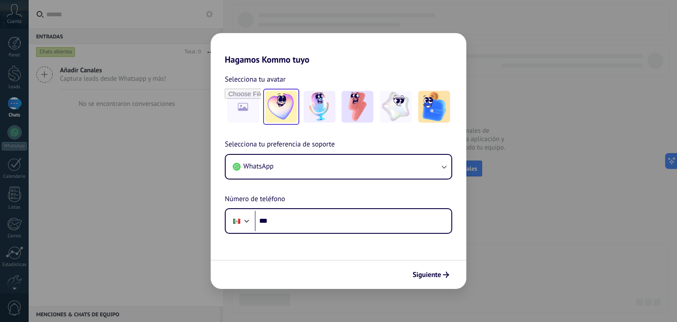
click at [296, 112] on img at bounding box center [281, 107] width 32 height 32
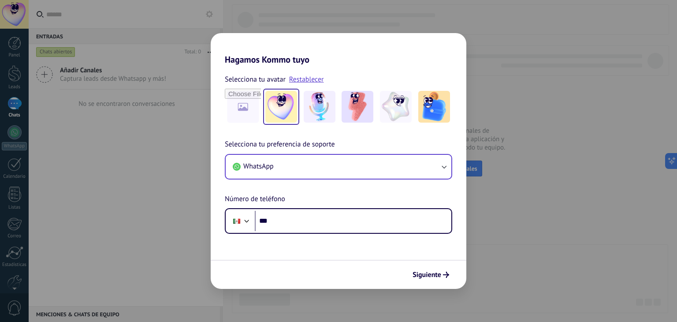
click at [335, 179] on div "WhatsApp" at bounding box center [338, 167] width 227 height 26
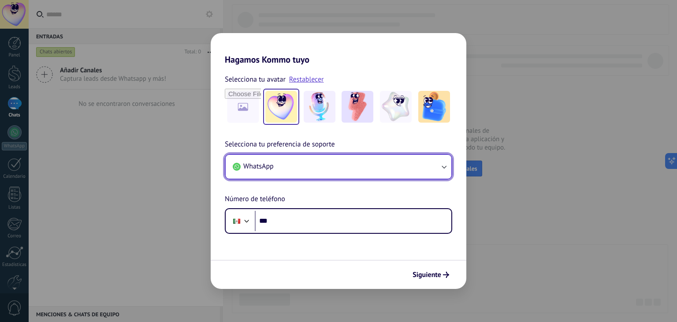
click at [342, 173] on button "WhatsApp" at bounding box center [339, 167] width 226 height 24
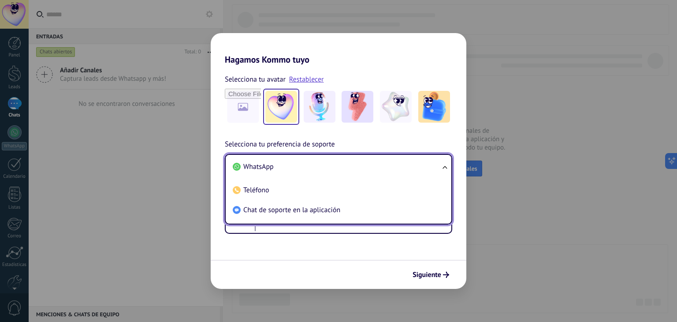
click at [342, 173] on li "WhatsApp" at bounding box center [336, 167] width 215 height 20
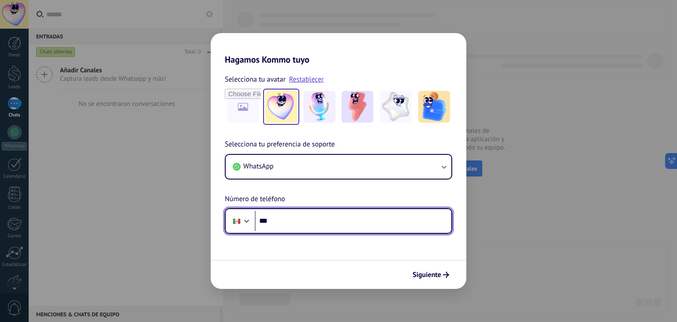
click at [283, 216] on input "***" at bounding box center [353, 221] width 197 height 20
type input "**********"
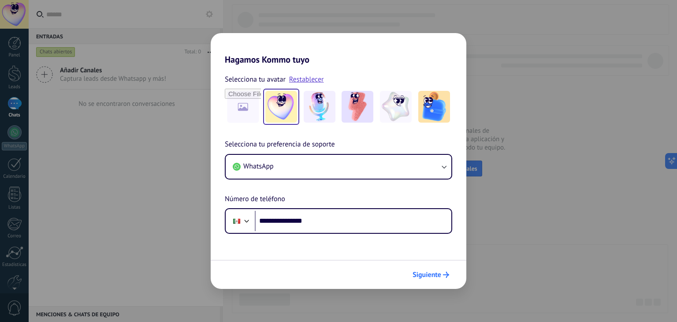
click at [423, 274] on span "Siguiente" at bounding box center [427, 275] width 29 height 6
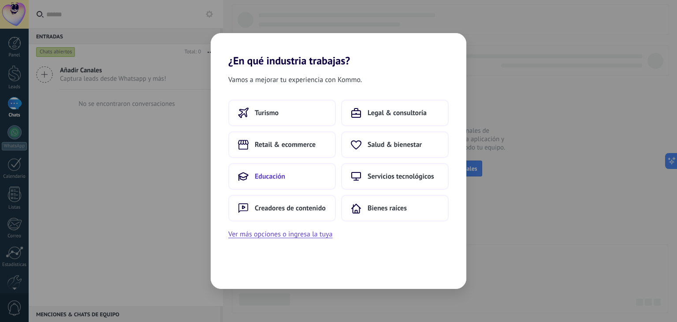
click at [298, 168] on button "Educación" at bounding box center [282, 176] width 108 height 26
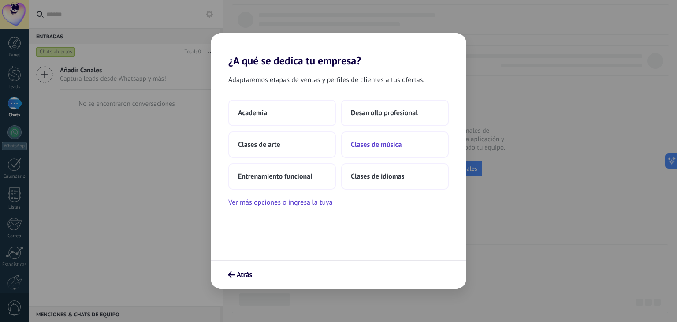
click at [355, 140] on span "Clases de música" at bounding box center [376, 144] width 51 height 9
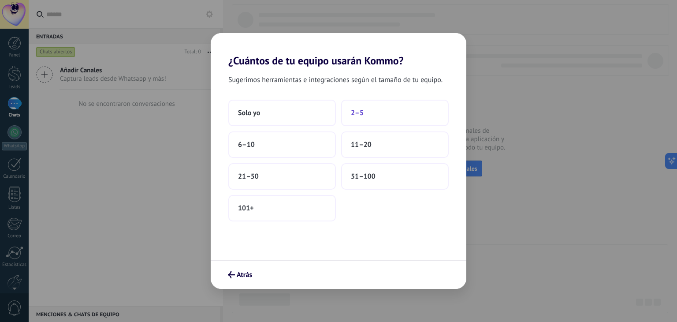
click at [372, 119] on button "2–5" at bounding box center [395, 113] width 108 height 26
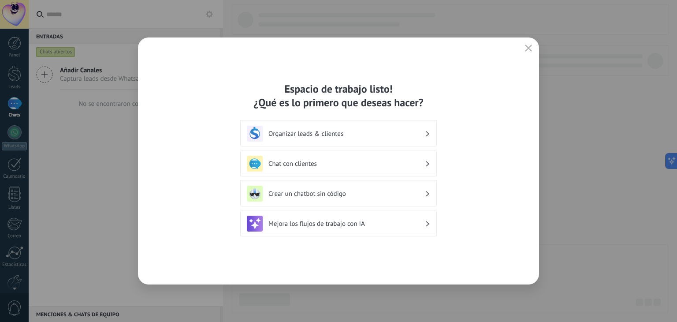
click at [356, 158] on div "Chat con clientes" at bounding box center [338, 164] width 183 height 16
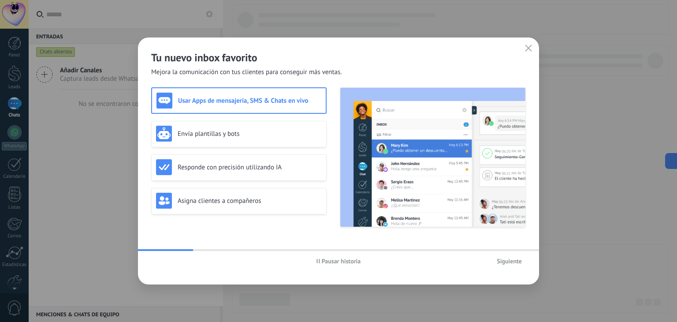
click at [291, 104] on div "Usar Apps de mensajería, SMS & Chats en vivo" at bounding box center [239, 101] width 165 height 16
click at [510, 256] on button "Siguiente" at bounding box center [509, 260] width 33 height 13
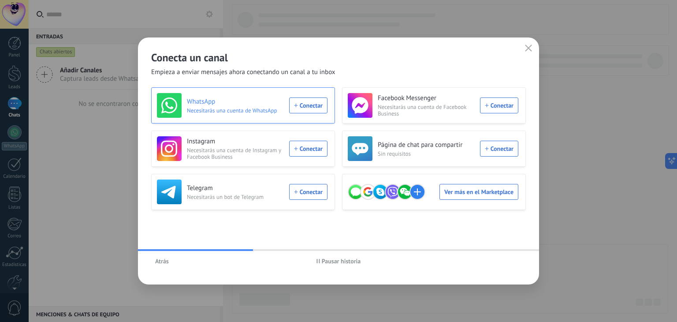
click at [301, 99] on div "WhatsApp Necesitarás una cuenta de WhatsApp Conectar" at bounding box center [242, 105] width 171 height 25
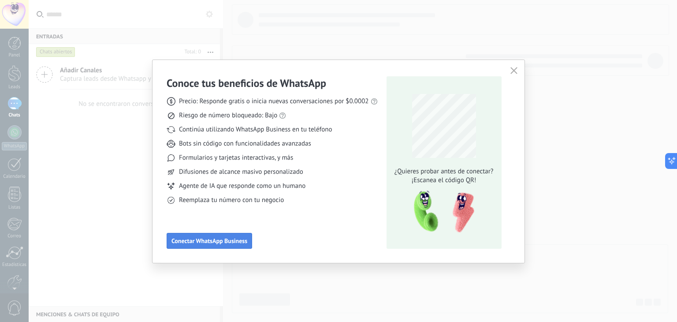
click at [229, 239] on span "Conectar WhatsApp Business" at bounding box center [209, 241] width 76 height 6
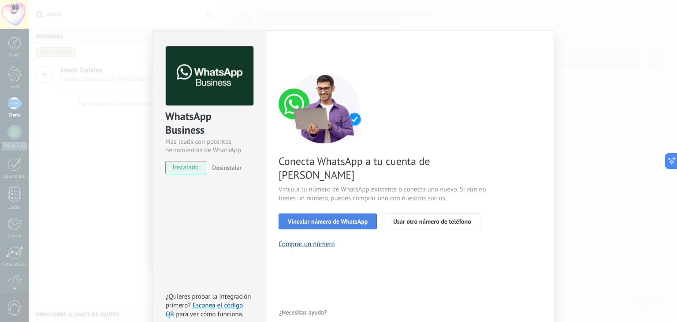
click at [365, 218] on span "Vincular número de WhatsApp" at bounding box center [328, 221] width 80 height 6
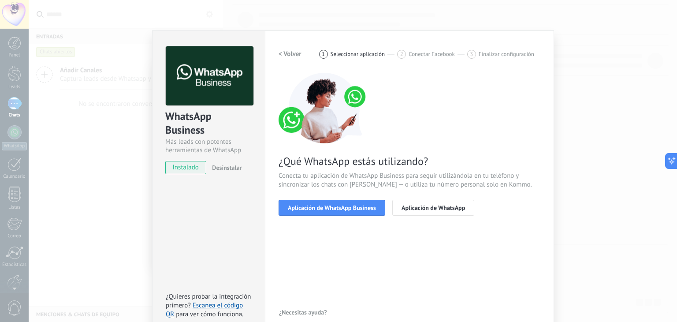
click at [365, 205] on span "Aplicación de WhatsApp Business" at bounding box center [332, 208] width 88 height 6
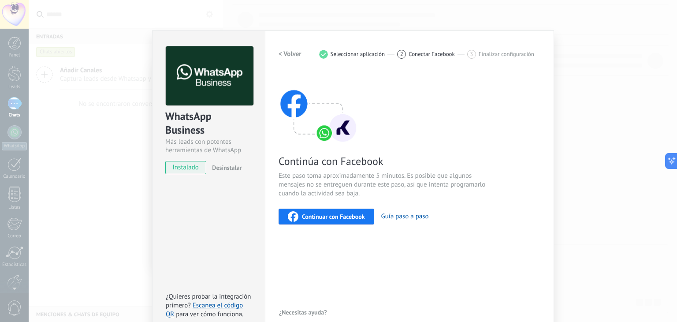
click at [455, 161] on span "Continúa con Facebook" at bounding box center [384, 161] width 210 height 14
click at [603, 143] on div "WhatsApp Business Más leads con potentes herramientas de WhatsApp instalado Des…" at bounding box center [353, 161] width 649 height 322
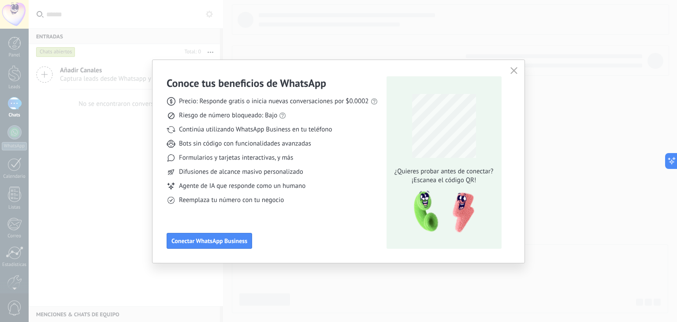
click at [517, 71] on icon "button" at bounding box center [514, 70] width 7 height 7
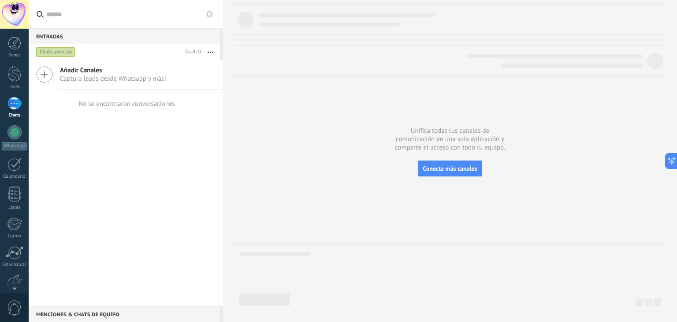
scroll to position [45, 0]
